Goal: Information Seeking & Learning: Learn about a topic

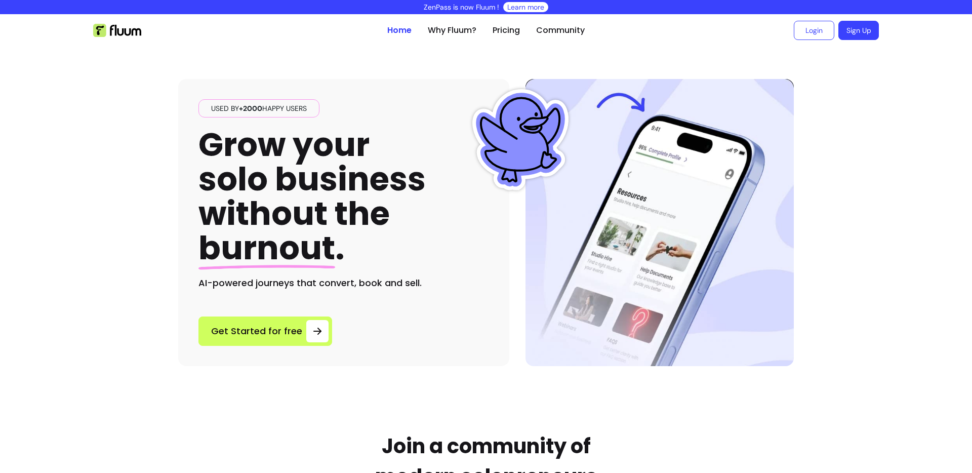
click at [367, 53] on div "Used by +2000 happy users Grow your solo business without the burnout . AI-powe…" at bounding box center [485, 206] width 615 height 319
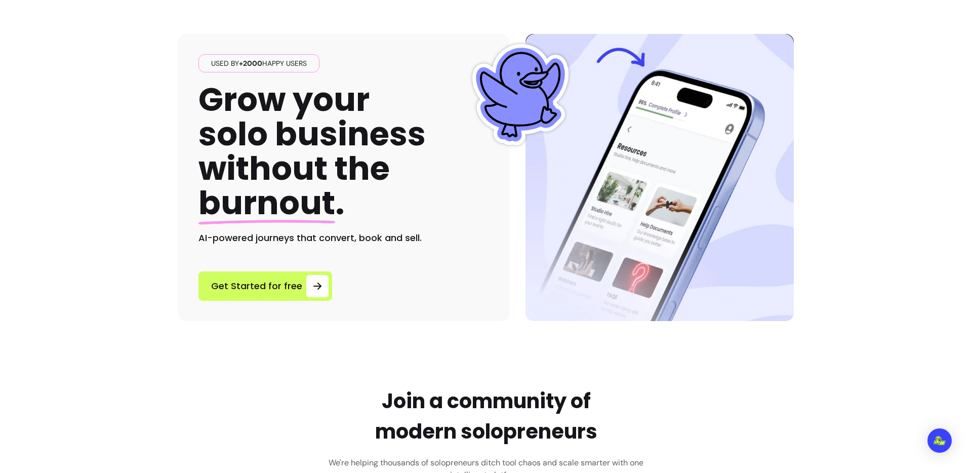
drag, startPoint x: 884, startPoint y: 118, endPoint x: 871, endPoint y: 134, distance: 20.2
